Goal: Task Accomplishment & Management: Use online tool/utility

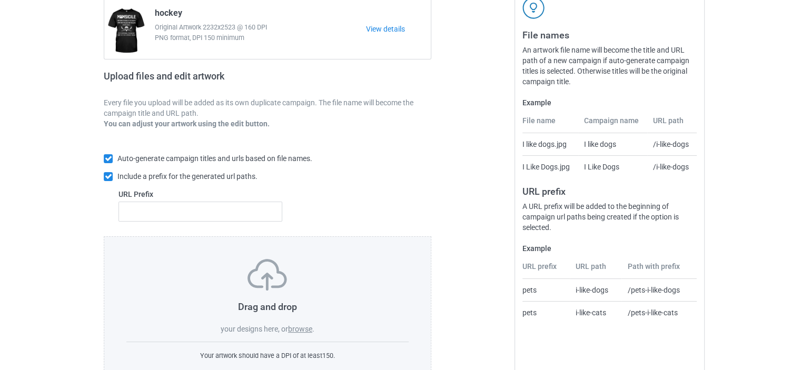
scroll to position [141, 0]
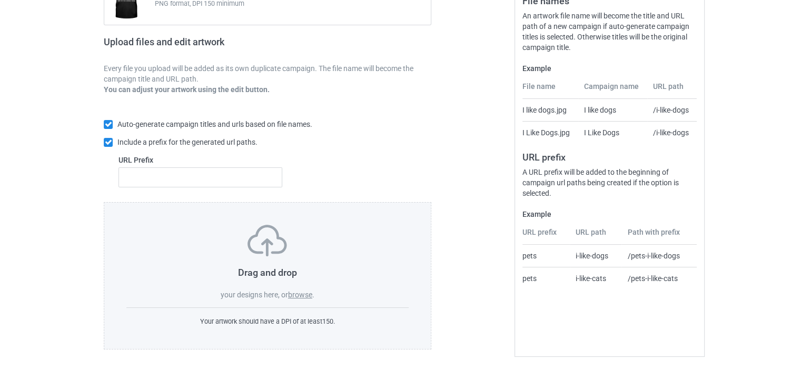
click at [302, 294] on label "browse" at bounding box center [300, 295] width 24 height 8
click at [0, 0] on input "browse" at bounding box center [0, 0] width 0 height 0
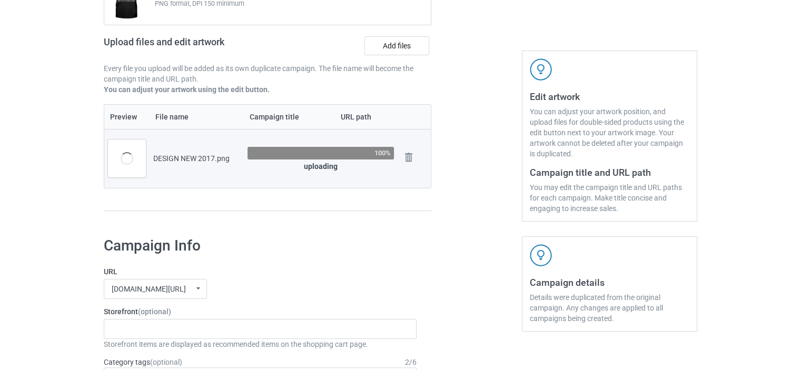
scroll to position [246, 0]
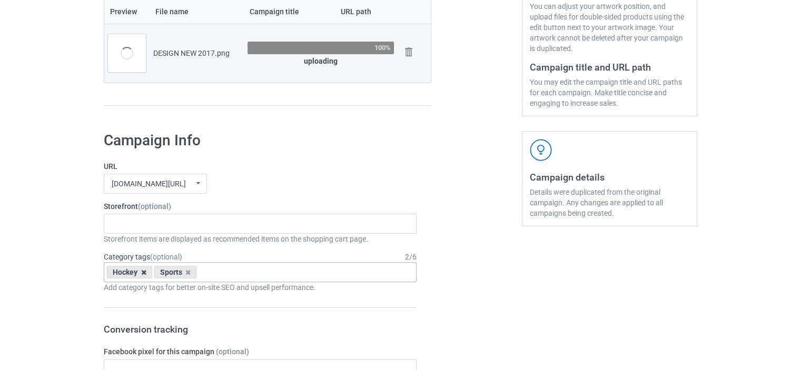
click at [142, 271] on icon at bounding box center [143, 272] width 5 height 7
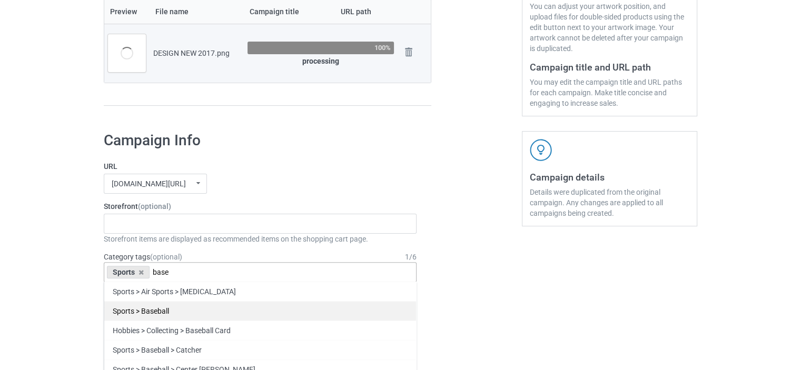
type input "base"
click at [150, 306] on div "Sports > Baseball" at bounding box center [260, 310] width 312 height 19
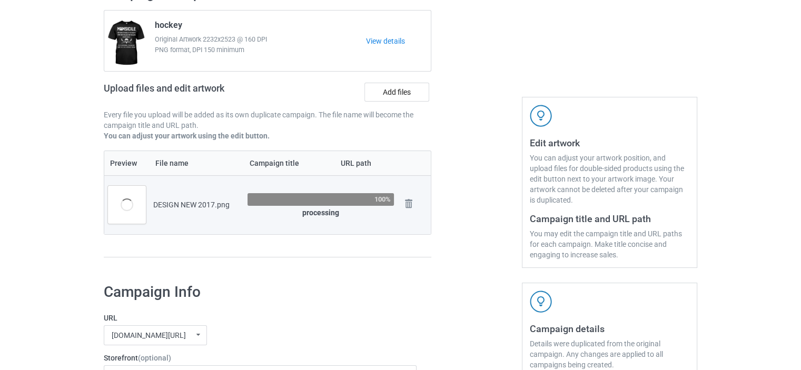
scroll to position [88, 0]
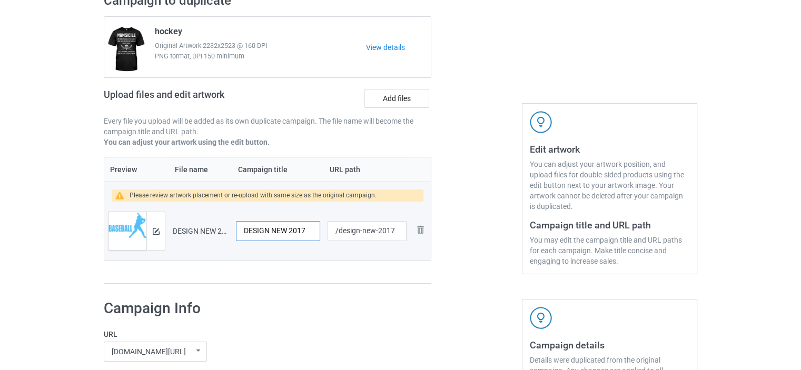
drag, startPoint x: 307, startPoint y: 231, endPoint x: 220, endPoint y: 238, distance: 88.2
click at [220, 238] on tr "Preview and edit artwork DESIGN NEW 2017.png DESIGN NEW 2017 /design-new-2017 R…" at bounding box center [267, 231] width 326 height 59
type input "baseball"
drag, startPoint x: 395, startPoint y: 231, endPoint x: 339, endPoint y: 232, distance: 55.8
click at [339, 232] on input "/design-new-2017" at bounding box center [366, 231] width 79 height 20
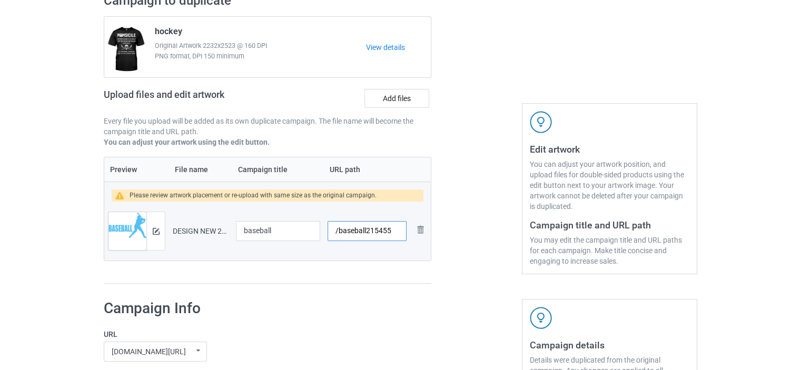
click at [366, 229] on input "/baseball215455" at bounding box center [366, 231] width 79 height 20
type input "/baseball-215455"
click at [468, 233] on div at bounding box center [477, 138] width 76 height 306
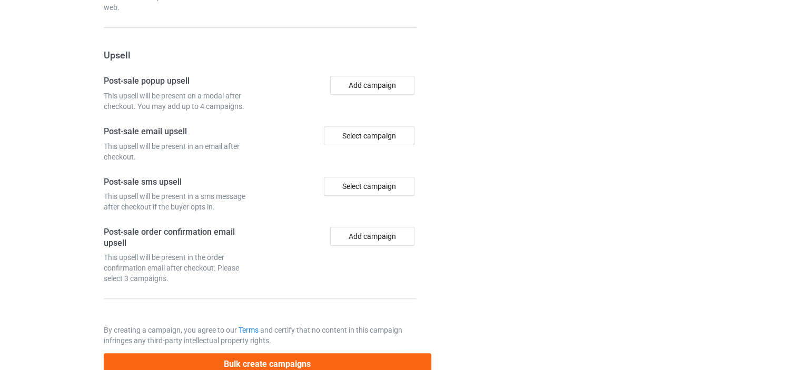
scroll to position [988, 0]
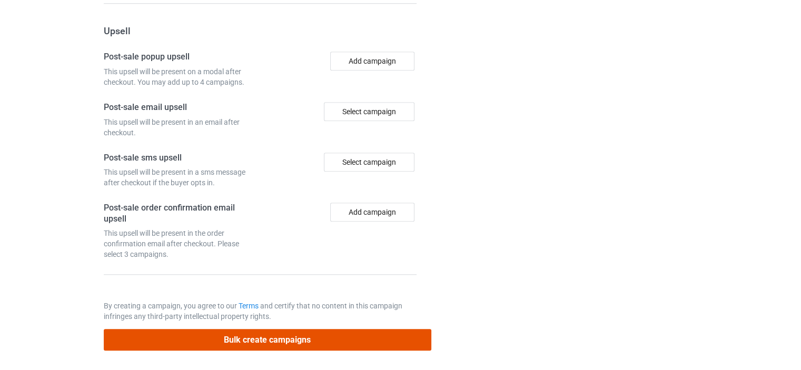
click at [282, 333] on button "Bulk create campaigns" at bounding box center [267, 340] width 327 height 22
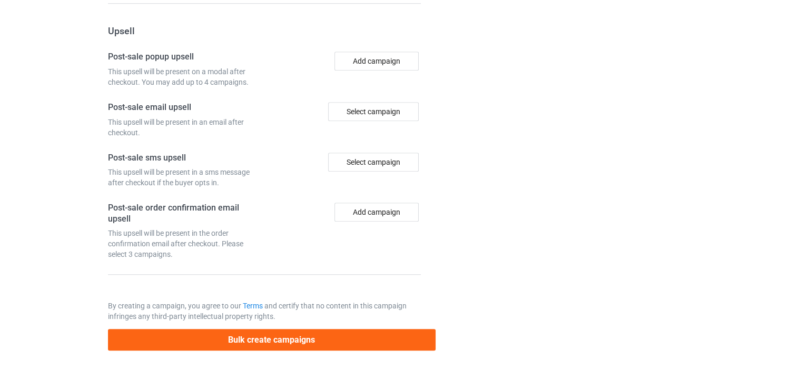
scroll to position [0, 0]
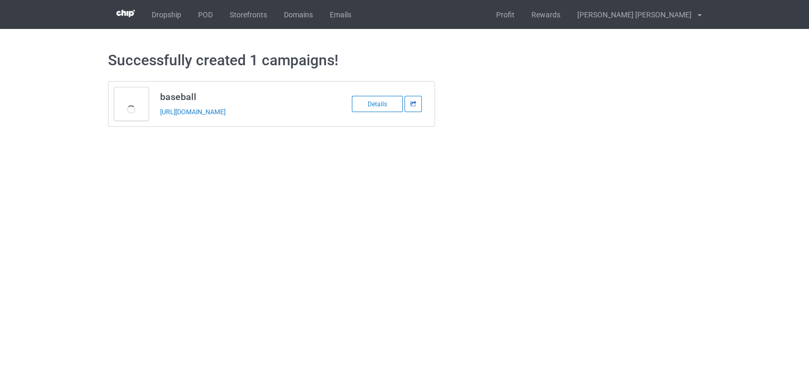
click at [419, 98] on div at bounding box center [412, 104] width 17 height 16
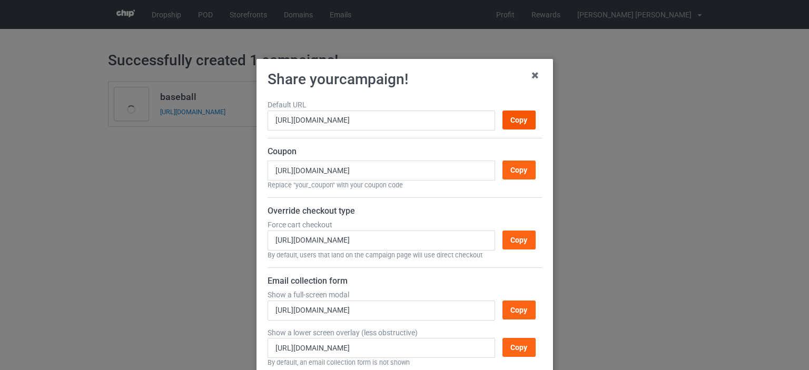
click at [507, 118] on div "Copy" at bounding box center [518, 120] width 33 height 19
click at [532, 71] on icon at bounding box center [534, 75] width 17 height 17
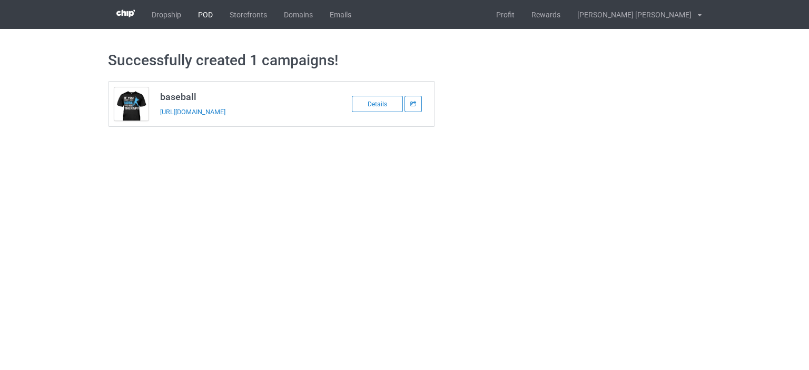
click at [208, 20] on link "POD" at bounding box center [206, 14] width 32 height 29
